Goal: Information Seeking & Learning: Learn about a topic

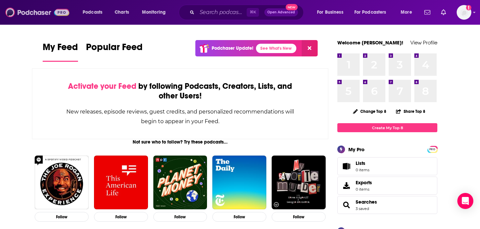
click at [41, 12] on img at bounding box center [37, 12] width 64 height 13
click at [127, 12] on span "Charts" at bounding box center [122, 12] width 14 height 9
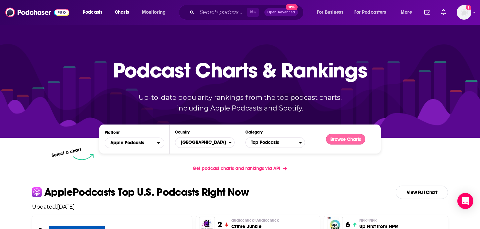
click at [340, 140] on button "Browse Charts" at bounding box center [345, 139] width 39 height 11
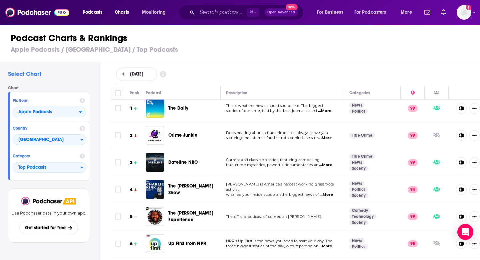
scroll to position [0, 0]
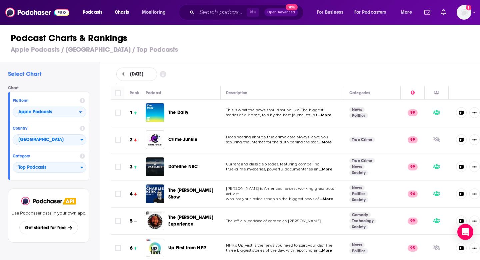
click at [250, 53] on h3 "Apple Podcasts / [GEOGRAPHIC_DATA] / Top Podcasts" at bounding box center [243, 49] width 465 height 8
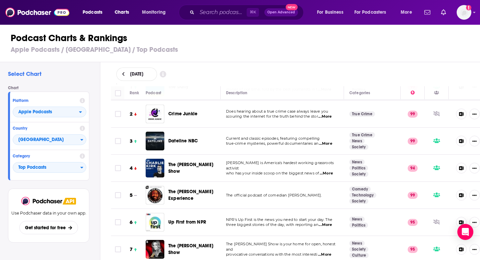
scroll to position [0, 0]
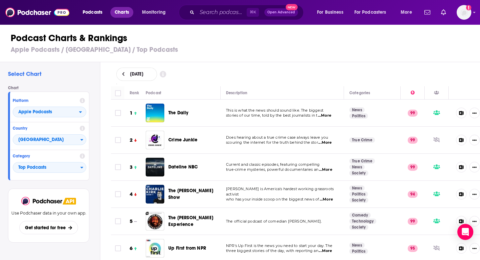
click at [124, 13] on span "Charts" at bounding box center [122, 12] width 14 height 9
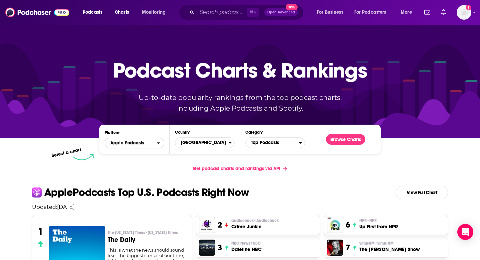
click at [124, 142] on span "Apple Podcasts" at bounding box center [127, 142] width 34 height 5
click at [124, 166] on div "Spotify" at bounding box center [134, 163] width 54 height 8
click at [342, 140] on button "Browse Charts" at bounding box center [345, 139] width 39 height 11
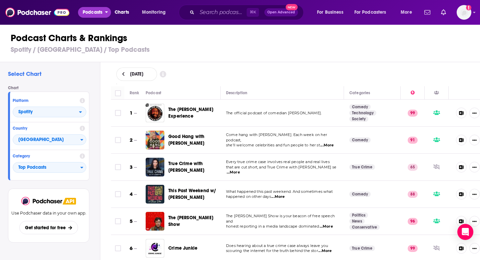
click at [97, 12] on span "Podcasts" at bounding box center [93, 12] width 20 height 9
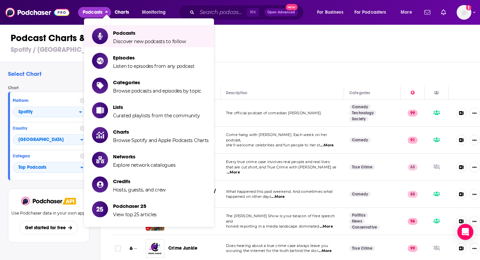
click at [249, 48] on h3 "Spotify / [GEOGRAPHIC_DATA] / Top Podcasts" at bounding box center [243, 49] width 465 height 8
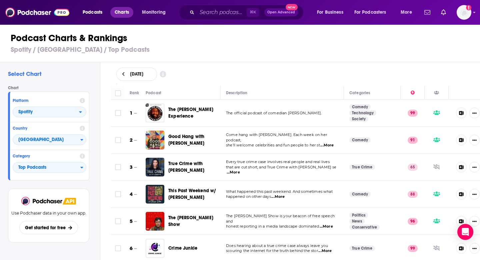
click at [116, 11] on span "Charts" at bounding box center [122, 12] width 14 height 9
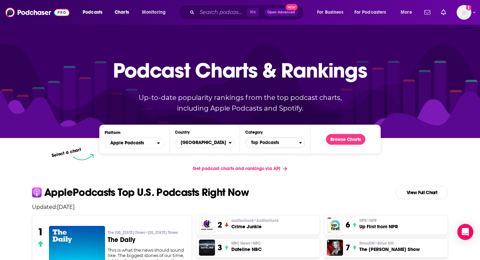
click at [278, 143] on span "Top Podcasts" at bounding box center [272, 142] width 53 height 11
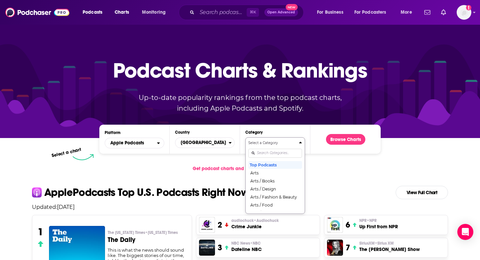
click at [270, 154] on div "Categories" at bounding box center [276, 152] width 54 height 15
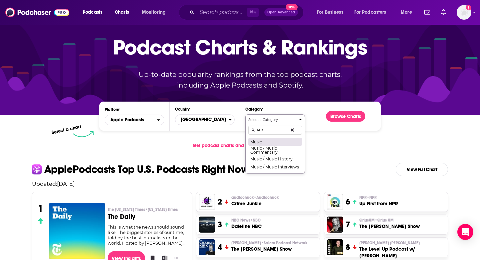
type input "Mus"
click at [268, 141] on button "Music" at bounding box center [276, 141] width 54 height 8
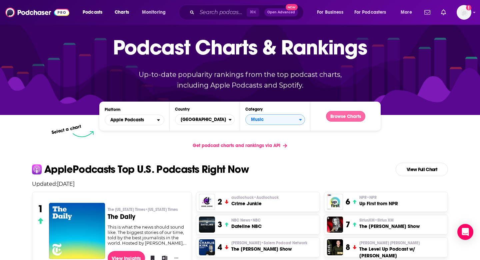
click at [344, 115] on button "Browse Charts" at bounding box center [345, 116] width 39 height 11
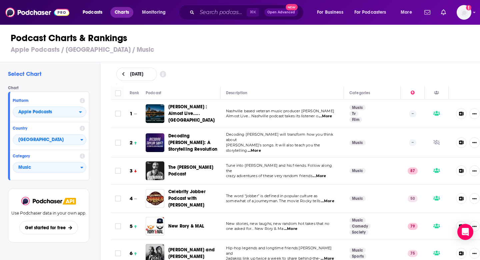
click at [120, 12] on span "Charts" at bounding box center [122, 12] width 14 height 9
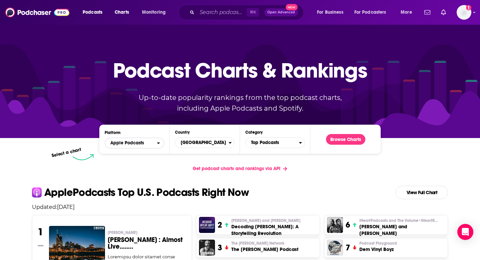
click at [139, 142] on span "Apple Podcasts" at bounding box center [127, 142] width 34 height 5
click at [130, 166] on div "Spotify" at bounding box center [134, 163] width 54 height 8
click at [273, 147] on span "Top Podcasts" at bounding box center [272, 142] width 53 height 11
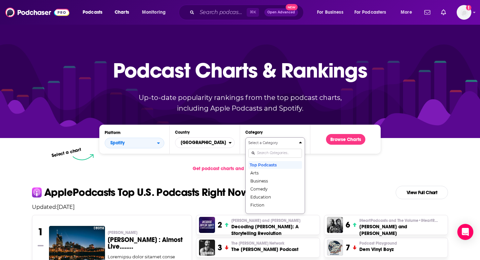
click at [268, 154] on input "Categories" at bounding box center [276, 152] width 54 height 9
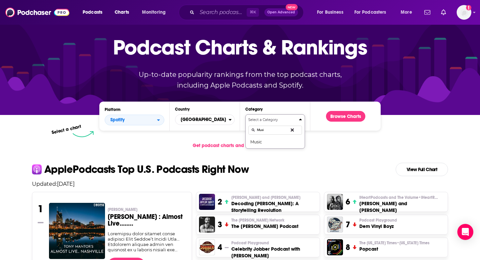
type input "Music"
click at [263, 139] on button "Music" at bounding box center [276, 141] width 54 height 8
click at [348, 117] on button "Browse Charts" at bounding box center [345, 116] width 39 height 11
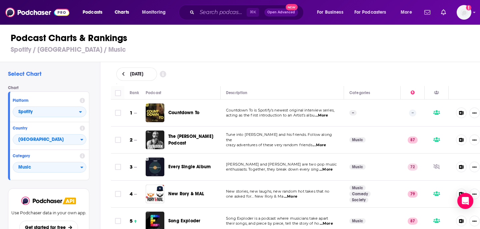
click at [472, 15] on div "Podcasts Charts Monitoring ⌘ K Open Advanced New For Business For Podcasters Mo…" at bounding box center [240, 12] width 480 height 25
click at [468, 13] on img "Logged in as BBRMusicGroup" at bounding box center [464, 12] width 15 height 15
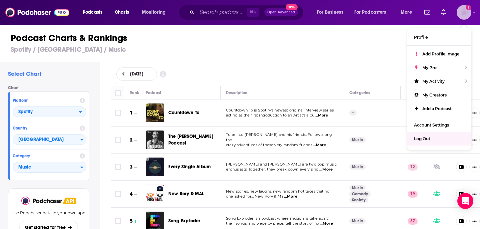
click at [423, 136] on span "Log Out" at bounding box center [422, 138] width 16 height 5
